Goal: Find specific page/section: Find specific page/section

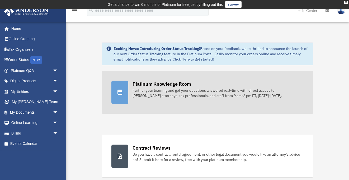
click at [160, 85] on div "Platinum Knowledge Room" at bounding box center [162, 84] width 59 height 7
click at [120, 84] on div at bounding box center [119, 92] width 17 height 23
click at [149, 86] on div "Platinum Knowledge Room" at bounding box center [162, 84] width 59 height 7
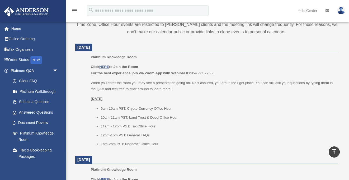
scroll to position [209, 0]
click at [109, 67] on u "HERE" at bounding box center [104, 66] width 10 height 4
